Goal: Transaction & Acquisition: Subscribe to service/newsletter

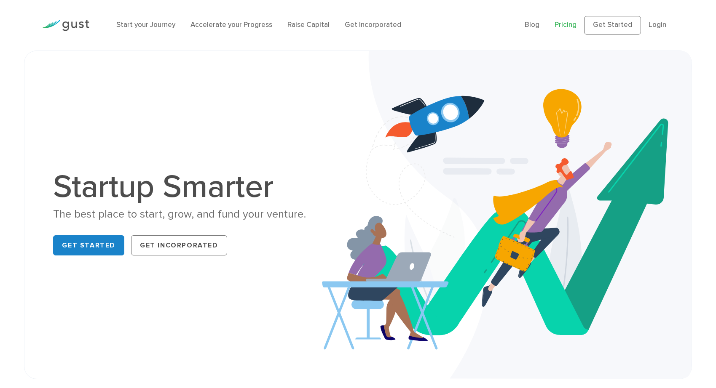
click at [569, 25] on link "Pricing" at bounding box center [565, 25] width 22 height 8
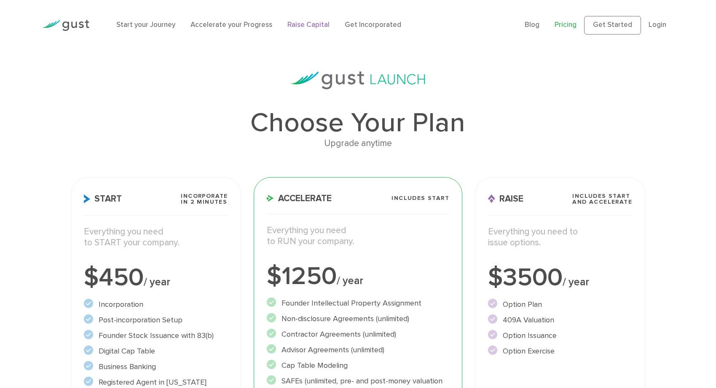
click at [309, 26] on link "Raise Capital" at bounding box center [308, 25] width 42 height 8
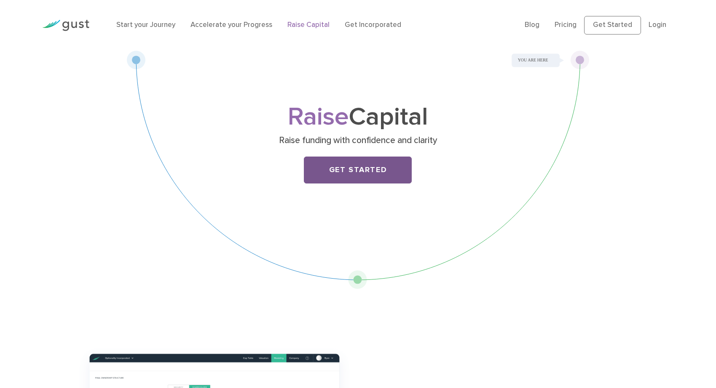
click at [365, 164] on link "Get Started" at bounding box center [358, 170] width 108 height 27
